Goal: Transaction & Acquisition: Purchase product/service

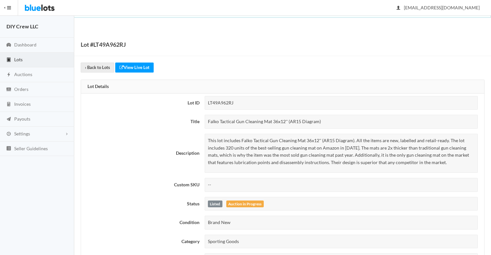
scroll to position [25, 0]
click at [137, 69] on link "View Live Lot" at bounding box center [134, 68] width 38 height 10
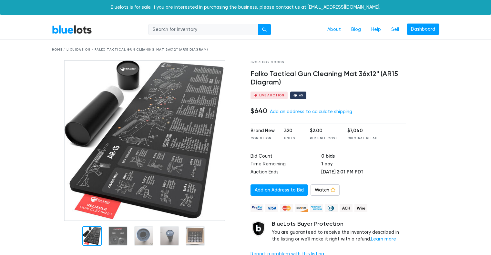
click at [296, 97] on div "65" at bounding box center [298, 96] width 16 height 8
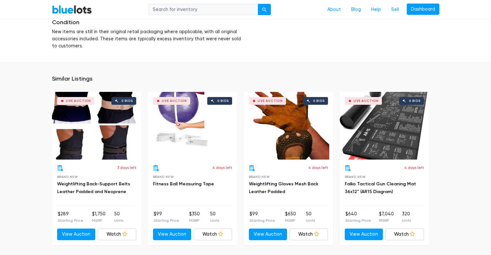
scroll to position [424, 0]
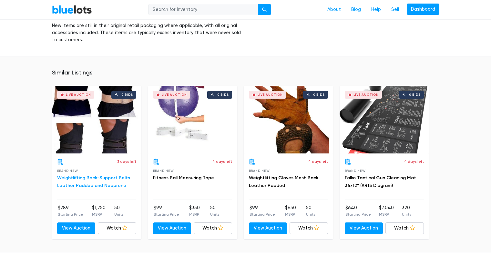
click at [90, 175] on link "Weightlifting Back-Support Belts Leather Padded and Neoprene" at bounding box center [93, 181] width 73 height 13
